Goal: Task Accomplishment & Management: Use online tool/utility

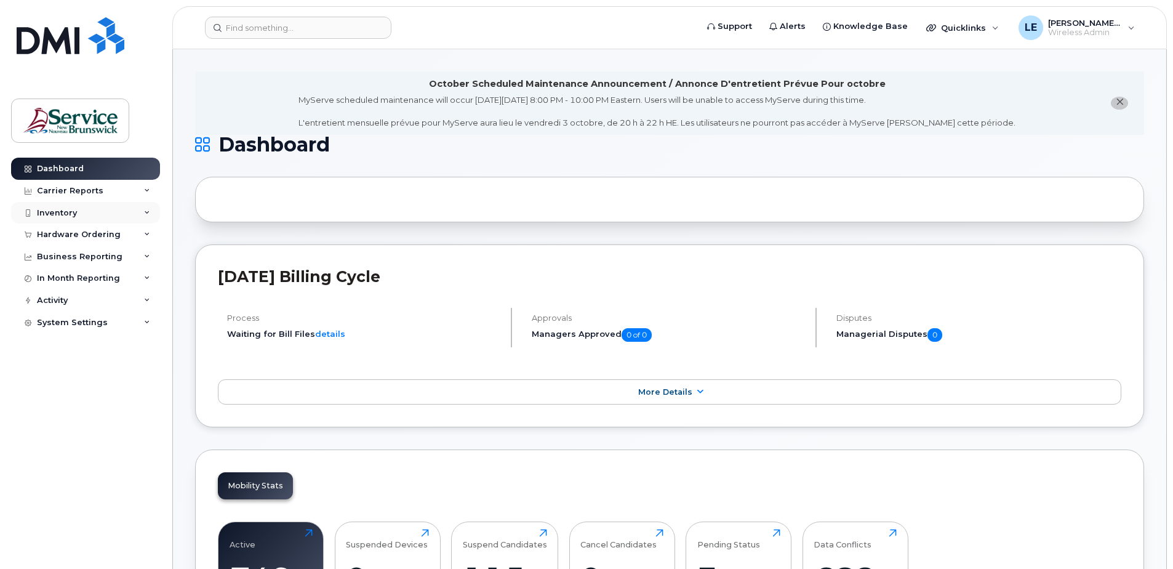
click at [56, 210] on div "Inventory" at bounding box center [57, 213] width 40 height 10
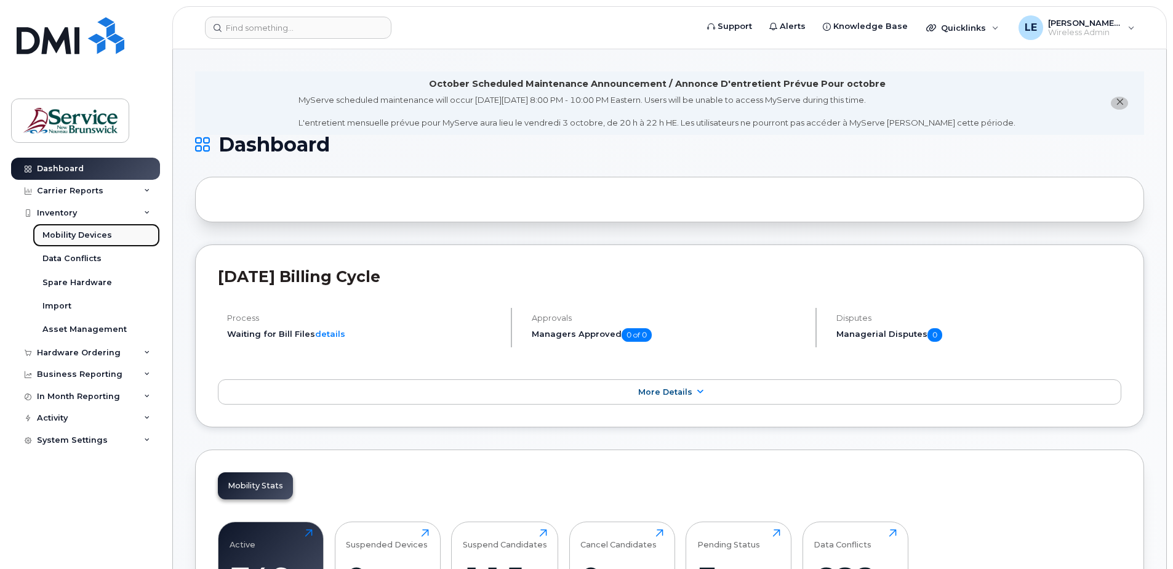
click at [62, 237] on div "Mobility Devices" at bounding box center [77, 235] width 70 height 11
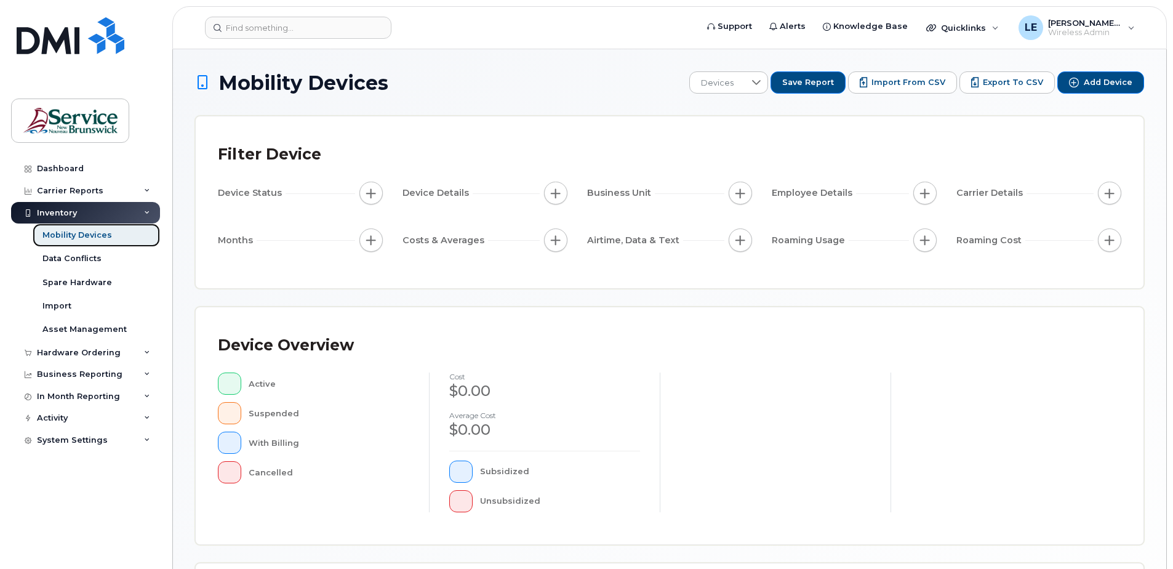
scroll to position [278, 0]
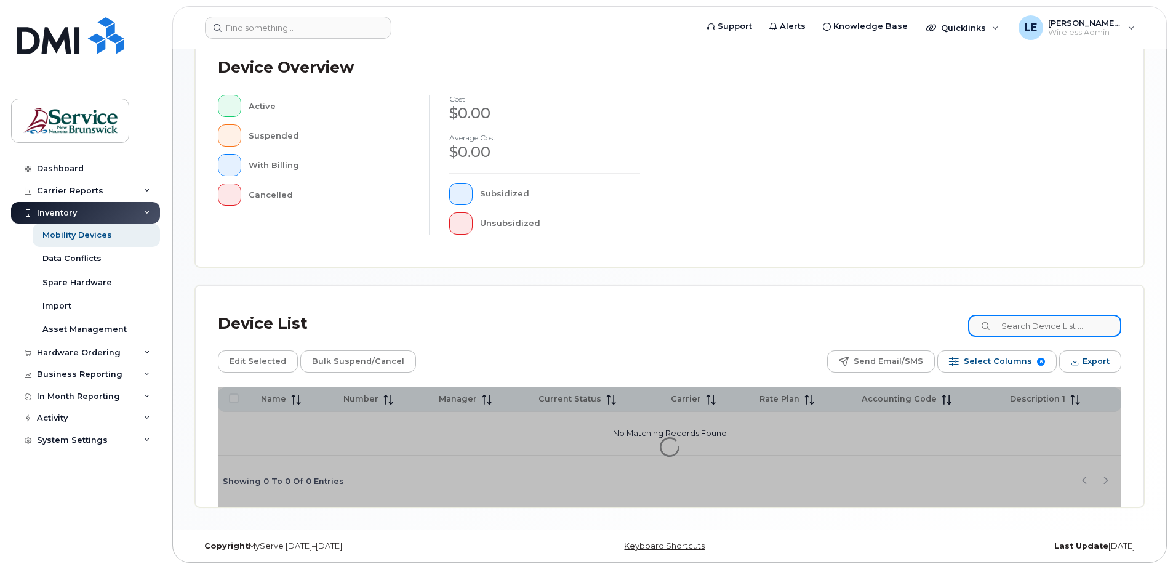
click at [1048, 334] on input at bounding box center [1044, 326] width 153 height 22
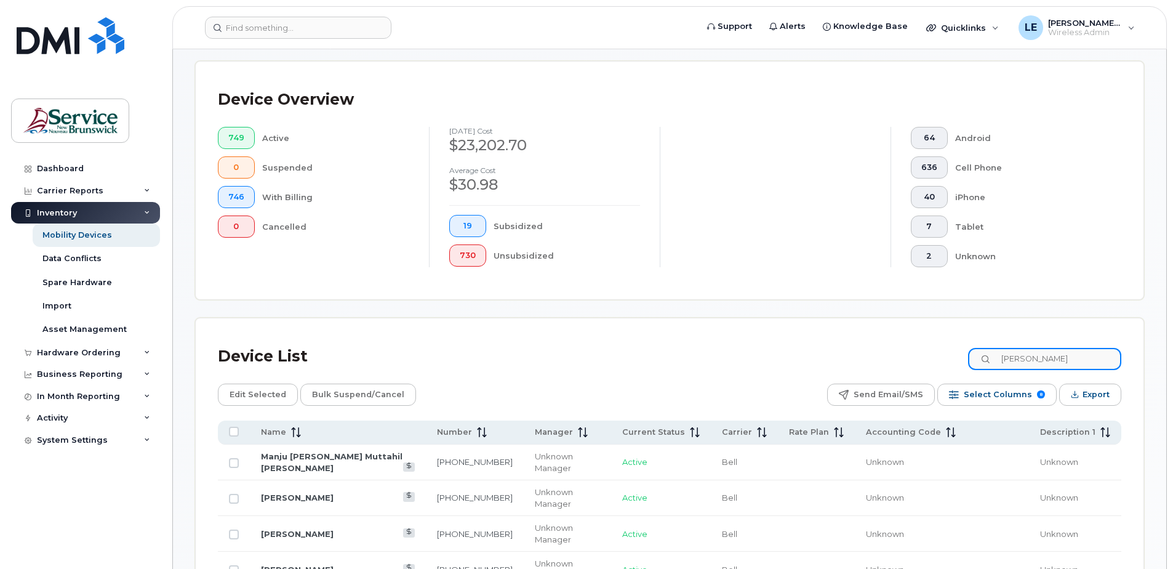
type input "[PERSON_NAME]"
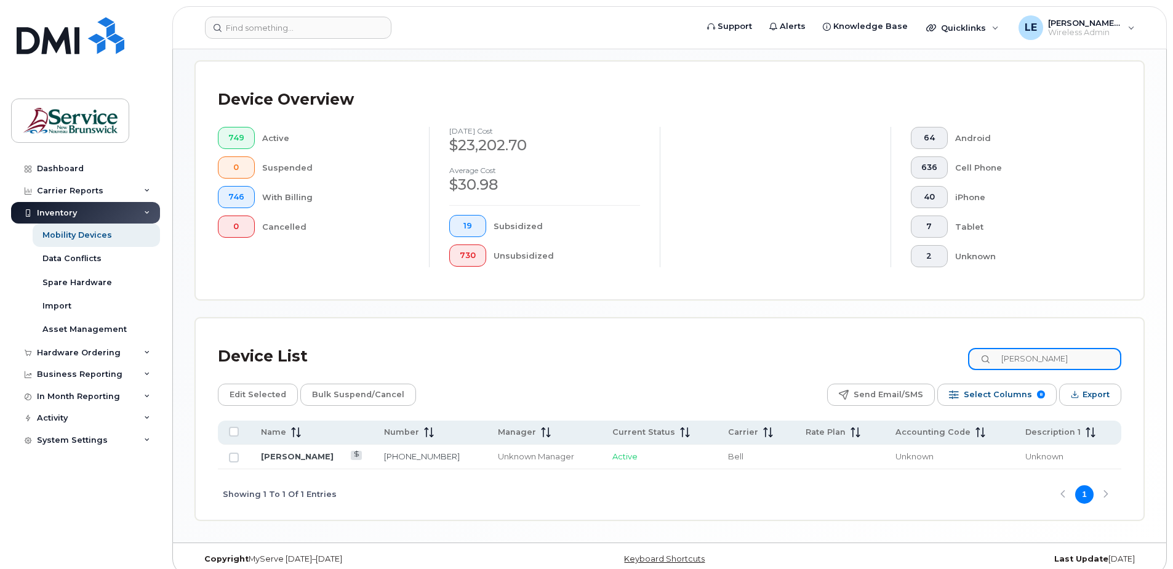
drag, startPoint x: 1086, startPoint y: 360, endPoint x: 831, endPoint y: 330, distance: 257.2
click at [912, 350] on div "Device List [PERSON_NAME]" at bounding box center [670, 356] width 904 height 32
type input "2595437"
drag, startPoint x: 231, startPoint y: 433, endPoint x: 231, endPoint y: 442, distance: 8.6
click at [234, 431] on input "All items unselected" at bounding box center [234, 432] width 10 height 10
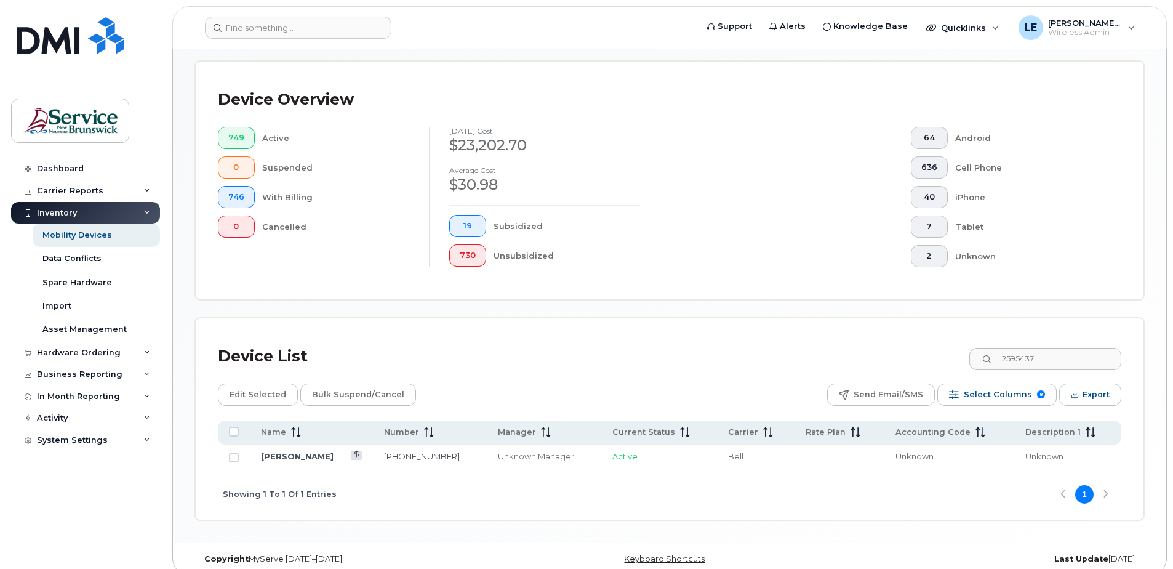
checkbox input "true"
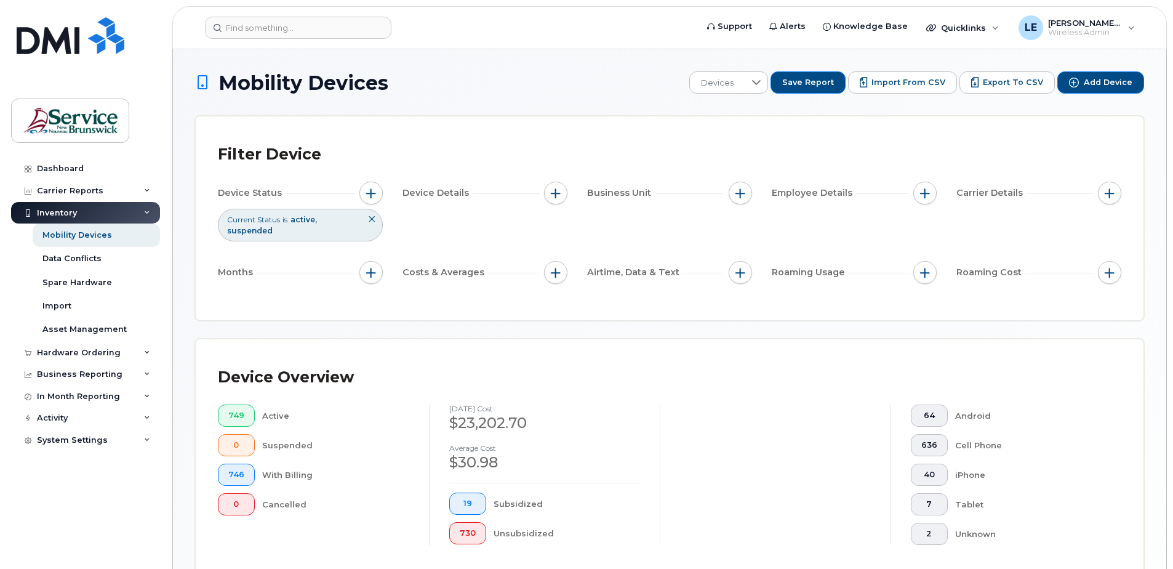
click at [62, 212] on div "Inventory" at bounding box center [57, 213] width 40 height 10
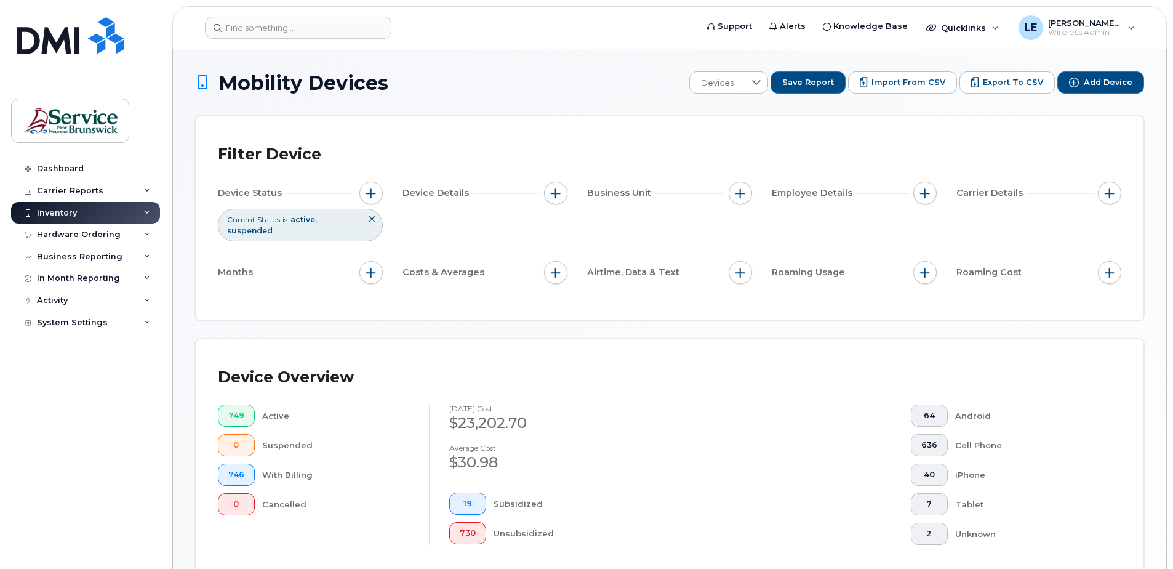
click at [370, 220] on icon at bounding box center [371, 218] width 7 height 7
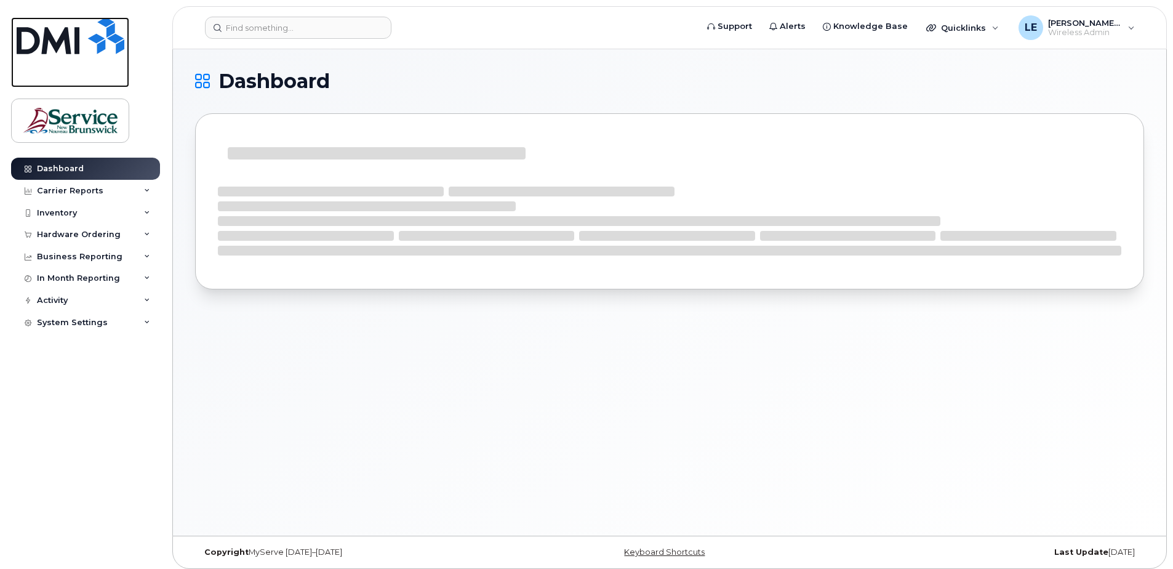
click at [46, 44] on img at bounding box center [71, 35] width 108 height 37
